Goal: Book appointment/travel/reservation

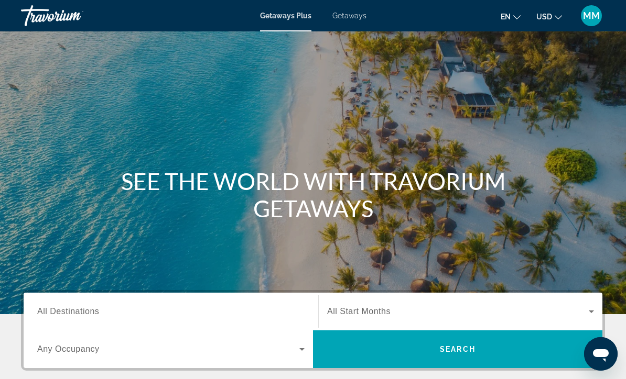
click at [119, 315] on input "Destination All Destinations" at bounding box center [170, 312] width 267 height 13
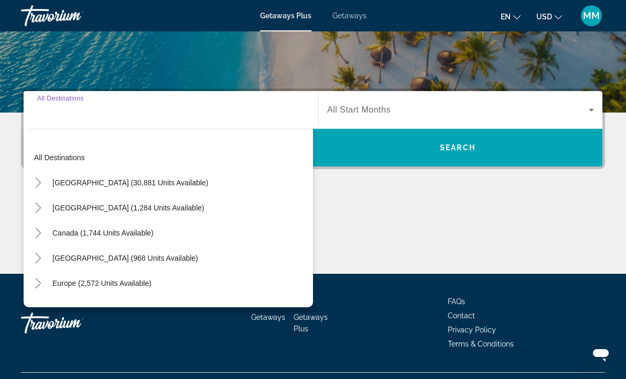
scroll to position [225, 0]
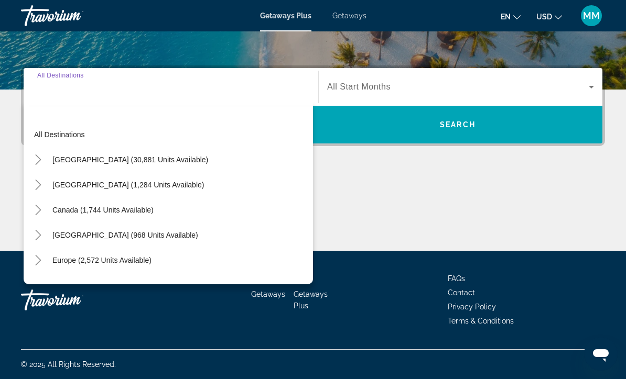
click at [36, 180] on icon "Toggle Mexico (1,284 units available)" at bounding box center [38, 185] width 6 height 10
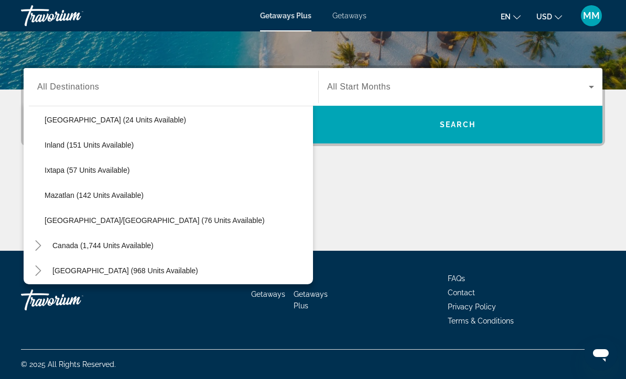
scroll to position [164, 0]
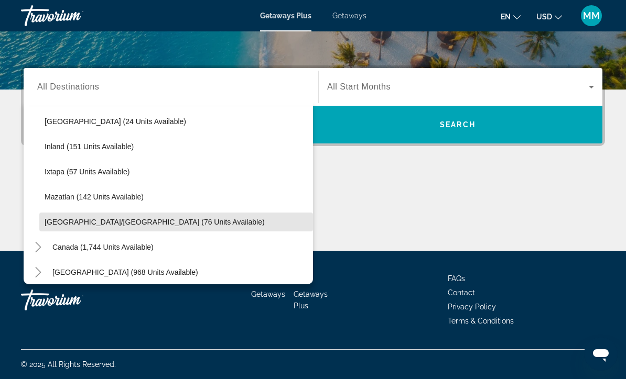
click at [82, 218] on span "[GEOGRAPHIC_DATA]/[GEOGRAPHIC_DATA] (76 units available)" at bounding box center [155, 222] width 220 height 8
type input "**********"
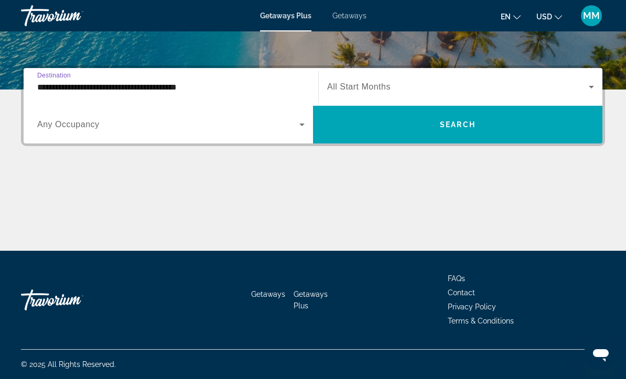
click at [400, 91] on span "Search widget" at bounding box center [457, 87] width 261 height 13
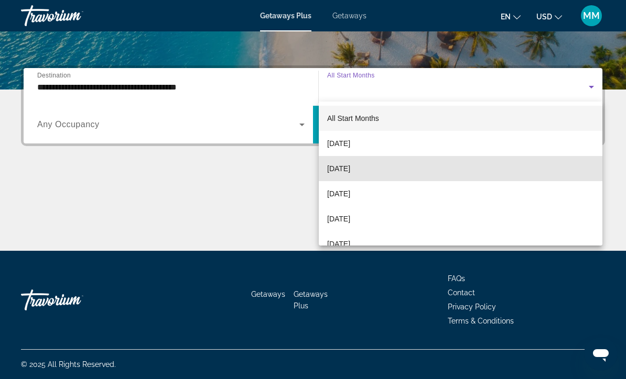
click at [348, 170] on span "[DATE]" at bounding box center [338, 168] width 23 height 13
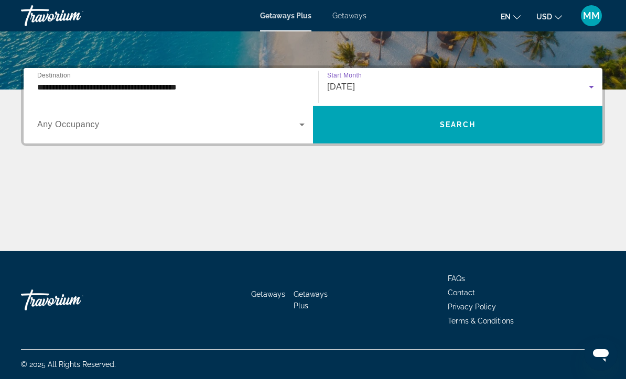
click at [412, 129] on span "Search widget" at bounding box center [457, 124] width 289 height 25
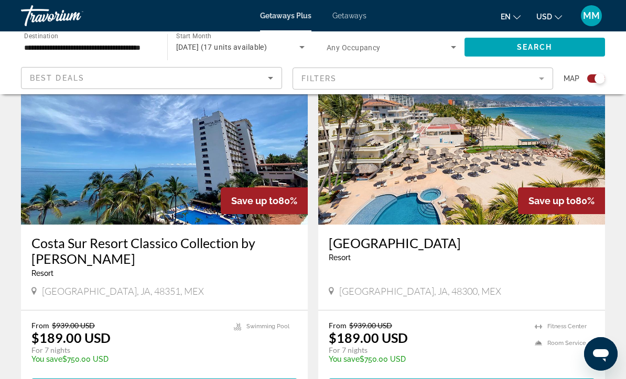
scroll to position [399, 0]
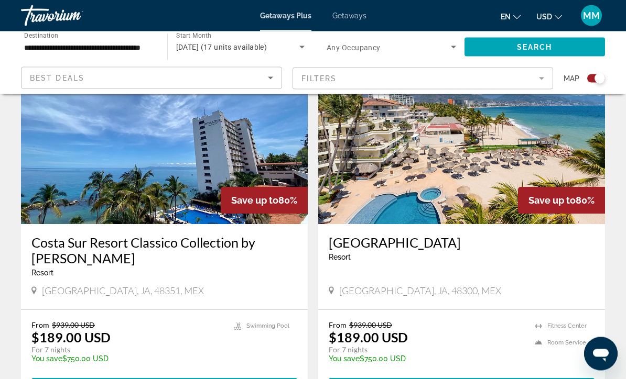
click at [142, 333] on div "From $939.00 USD $189.00 USD For 7 nights You save $750.00 USD temp" at bounding box center [127, 346] width 192 height 50
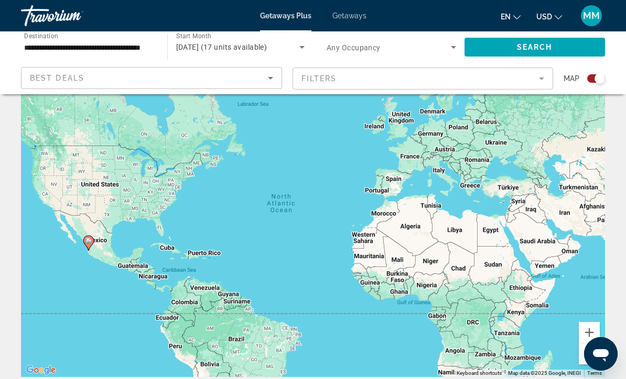
scroll to position [0, 0]
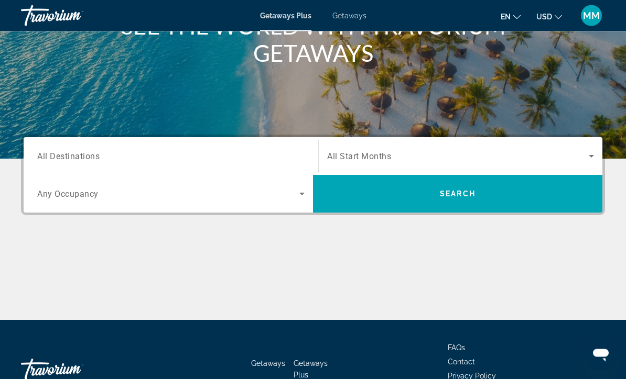
scroll to position [190, 0]
